Goal: Task Accomplishment & Management: Manage account settings

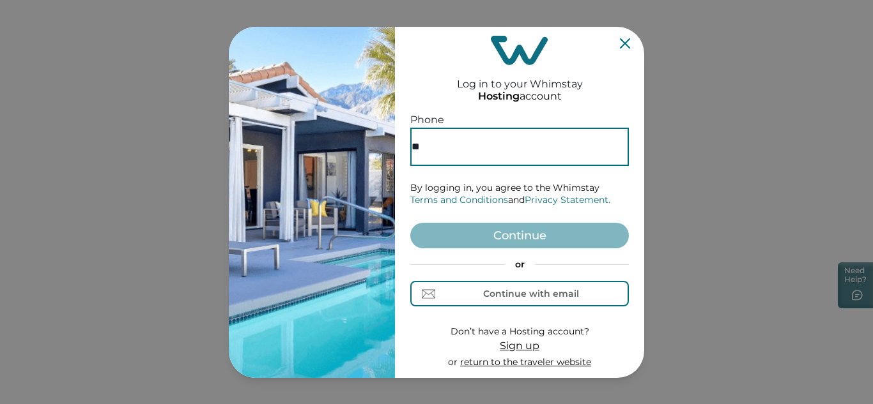
click at [497, 128] on input "**" at bounding box center [519, 147] width 219 height 38
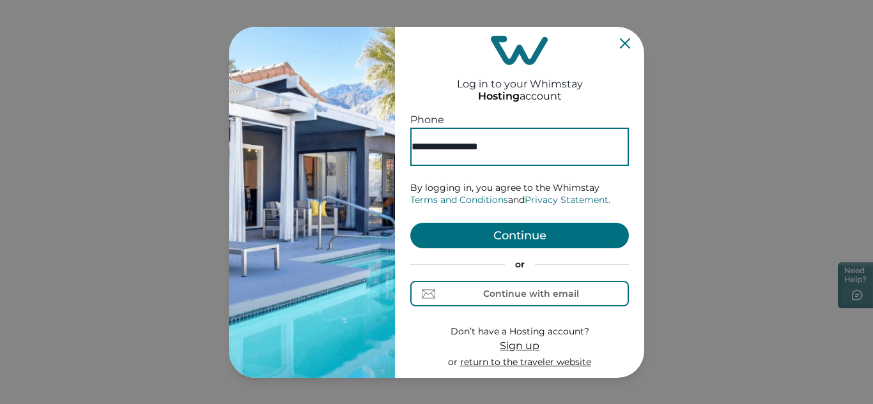
type input "**********"
click at [526, 234] on button "Continue" at bounding box center [519, 236] width 219 height 26
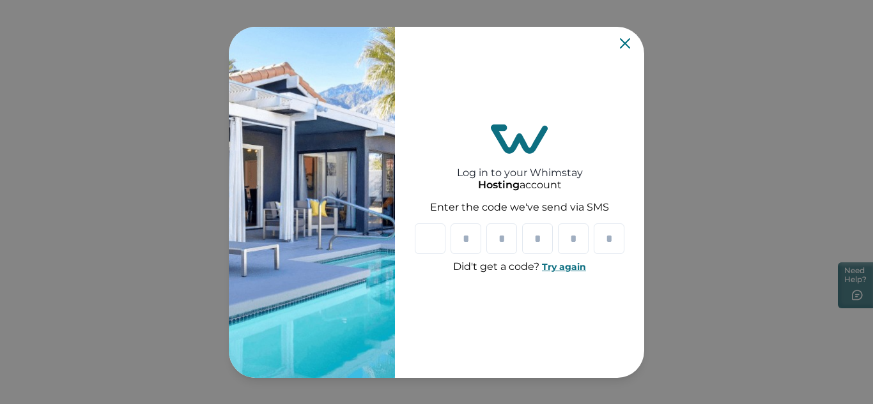
type input "*"
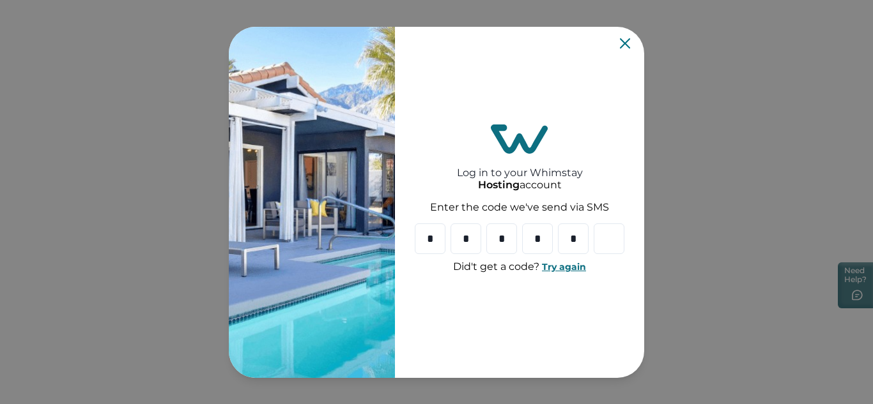
type input "*"
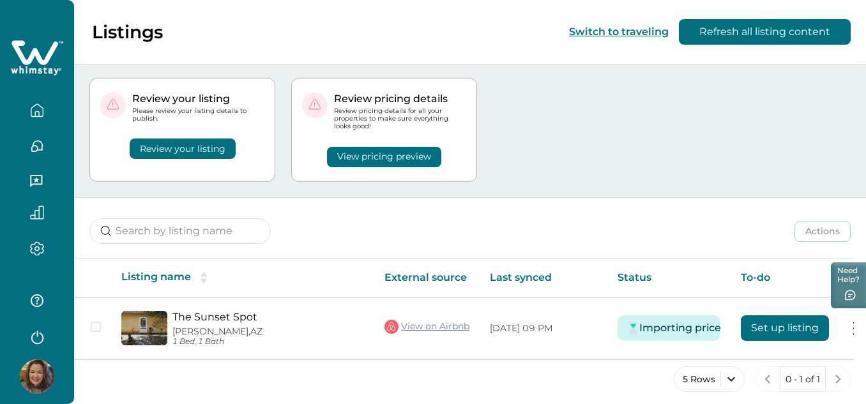
scroll to position [33, 0]
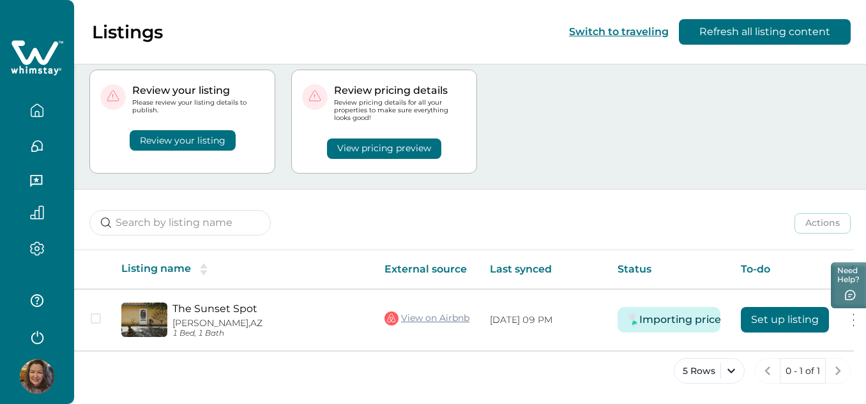
click at [174, 134] on button "Review your listing" at bounding box center [183, 140] width 106 height 20
click at [176, 139] on button "Review your listing" at bounding box center [183, 140] width 106 height 20
click at [203, 134] on button "Review your listing" at bounding box center [183, 140] width 106 height 20
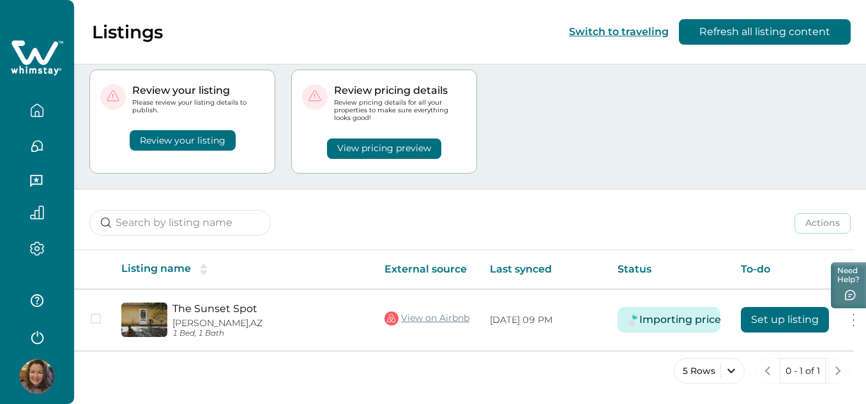
click at [203, 134] on button "Review your listing" at bounding box center [183, 140] width 106 height 20
click at [160, 137] on button "Review your listing" at bounding box center [183, 140] width 106 height 20
click at [45, 145] on button "button" at bounding box center [37, 147] width 54 height 26
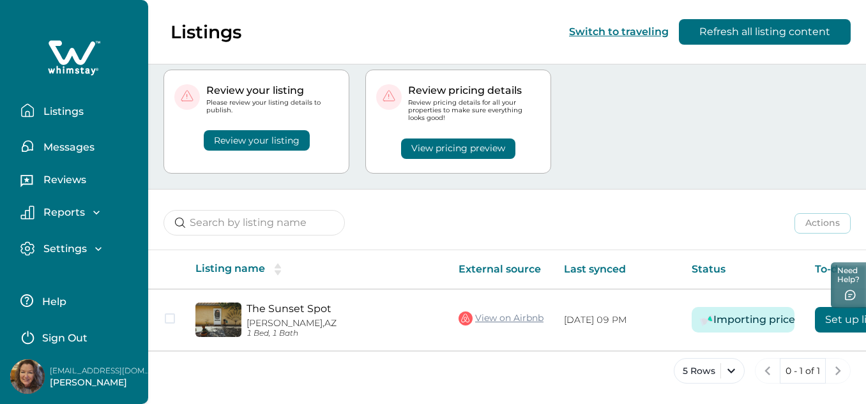
click at [67, 148] on p "Messages" at bounding box center [67, 147] width 55 height 13
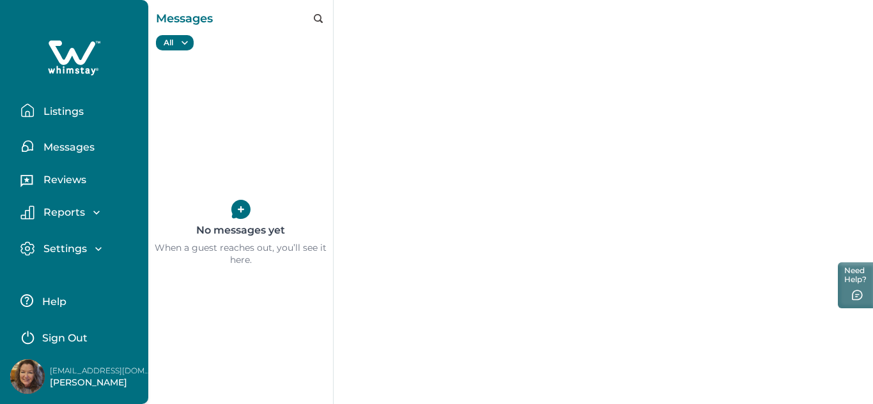
click at [51, 174] on p "Reviews" at bounding box center [63, 180] width 47 height 13
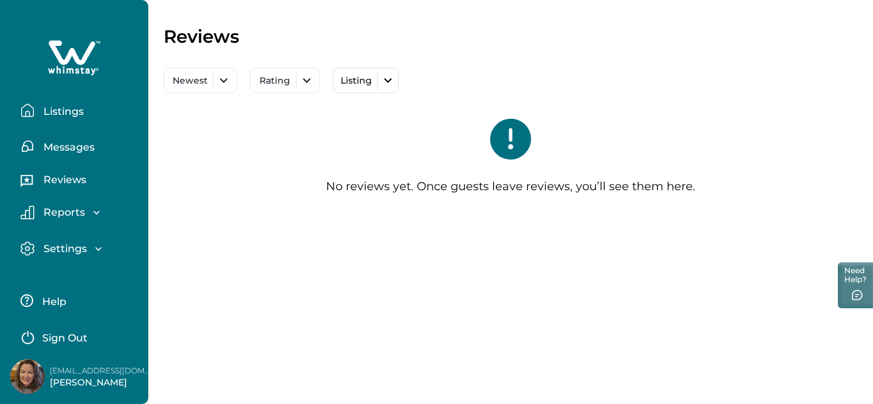
click at [70, 211] on p "Reports" at bounding box center [62, 212] width 45 height 13
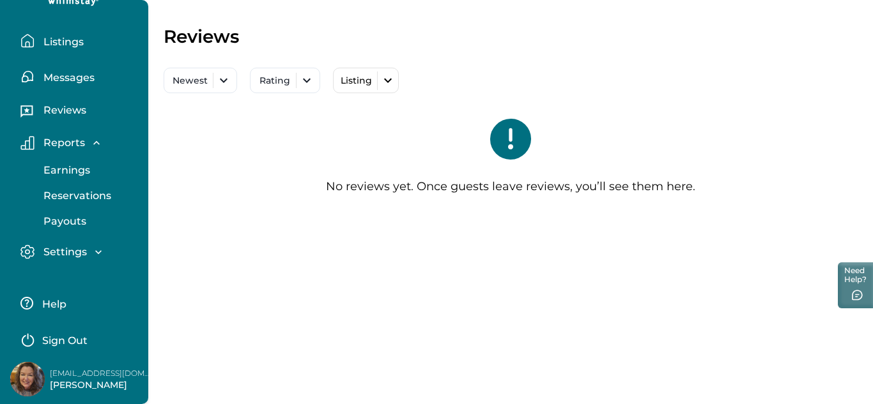
scroll to position [72, 0]
